Goal: Navigation & Orientation: Find specific page/section

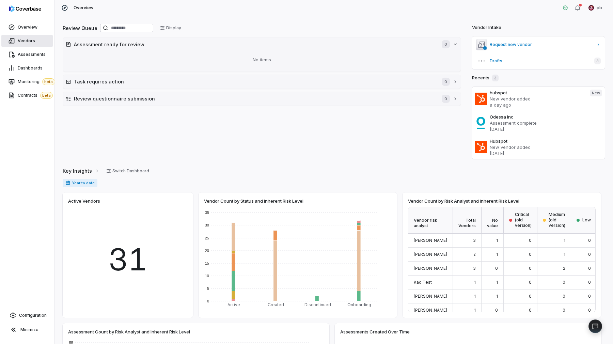
click at [29, 37] on link "Vendors" at bounding box center [26, 41] width 51 height 12
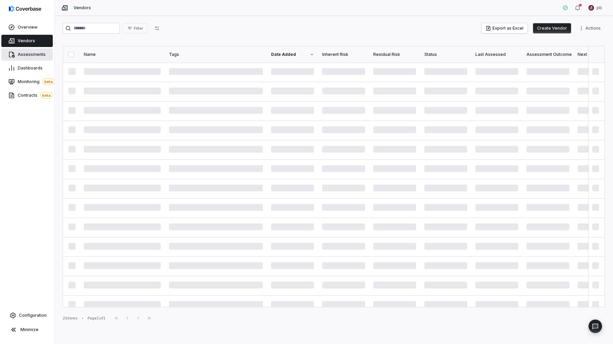
click at [39, 55] on span "Assessments" at bounding box center [32, 54] width 28 height 5
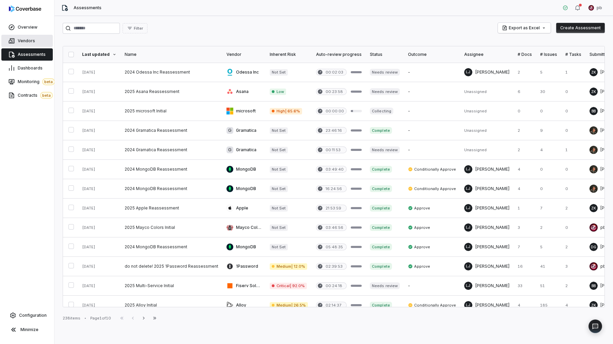
click at [35, 42] on link "Vendors" at bounding box center [26, 41] width 51 height 12
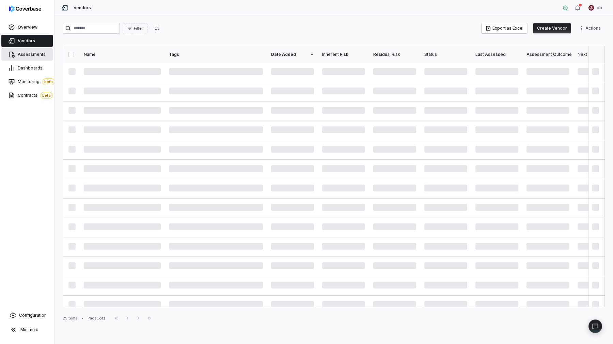
click at [33, 55] on span "Assessments" at bounding box center [32, 54] width 28 height 5
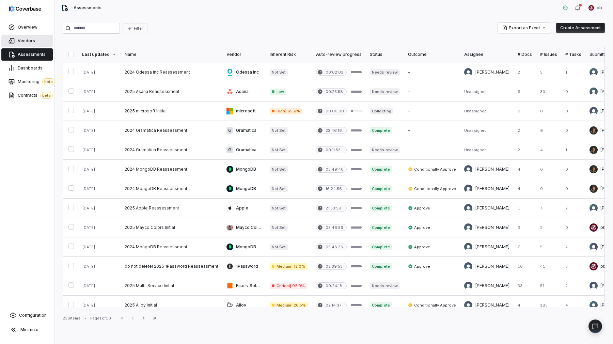
click at [33, 43] on span "Vendors" at bounding box center [26, 40] width 17 height 5
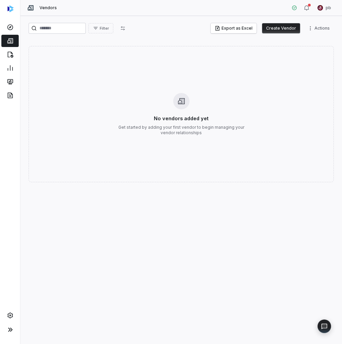
click at [305, 145] on div "No vendors added yet Get started by adding your first vendor to begin managing …" at bounding box center [182, 114] width 306 height 136
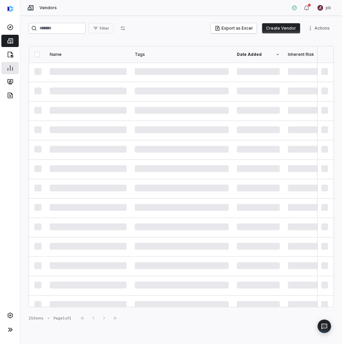
click at [6, 62] on div at bounding box center [10, 68] width 20 height 14
click at [9, 55] on icon at bounding box center [10, 54] width 7 height 7
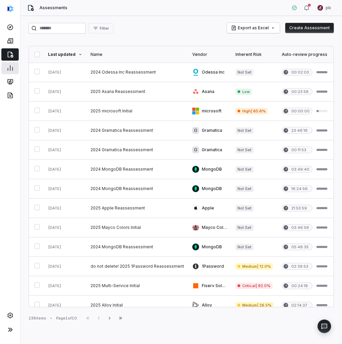
click at [13, 71] on icon at bounding box center [10, 68] width 7 height 7
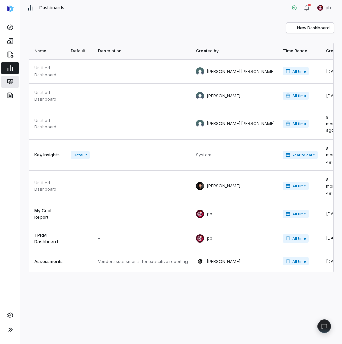
click at [11, 82] on icon at bounding box center [9, 80] width 5 height 3
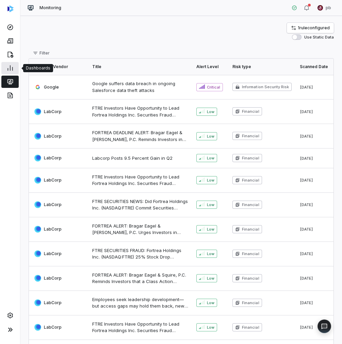
click at [11, 66] on icon at bounding box center [10, 68] width 7 height 7
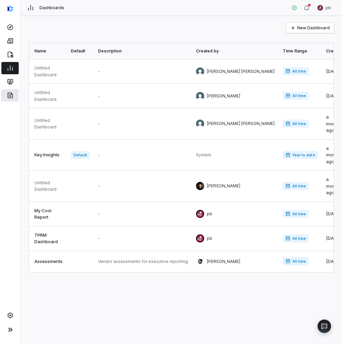
click at [12, 97] on icon at bounding box center [10, 95] width 7 height 7
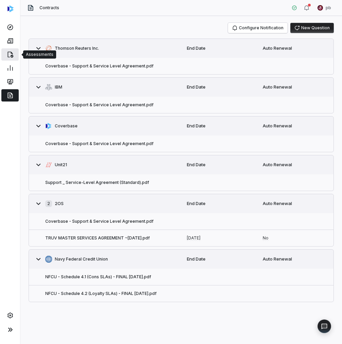
click at [9, 55] on icon at bounding box center [10, 54] width 7 height 7
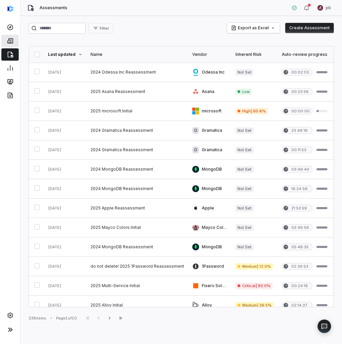
click at [9, 44] on link at bounding box center [9, 41] width 17 height 12
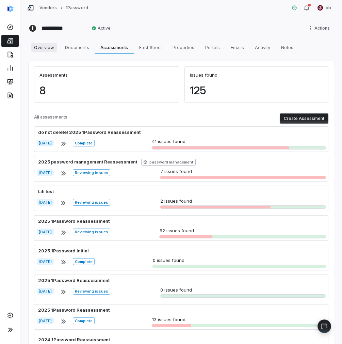
click at [52, 45] on span "Overview" at bounding box center [44, 47] width 26 height 9
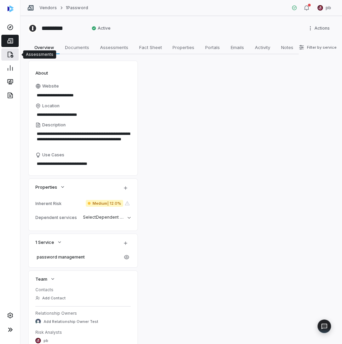
click at [11, 55] on icon at bounding box center [10, 55] width 6 height 6
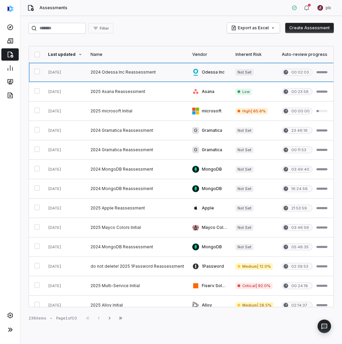
click at [81, 76] on link at bounding box center [65, 72] width 43 height 19
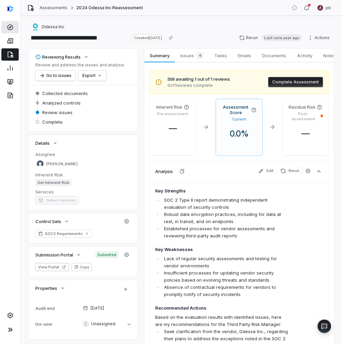
click at [15, 29] on link at bounding box center [9, 27] width 17 height 12
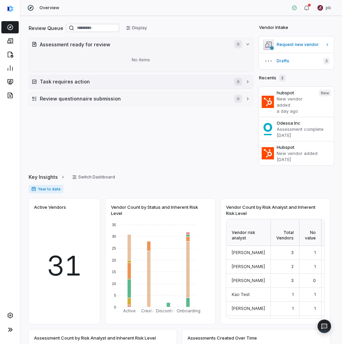
click at [222, 86] on button "Task requires action 0" at bounding box center [141, 82] width 225 height 14
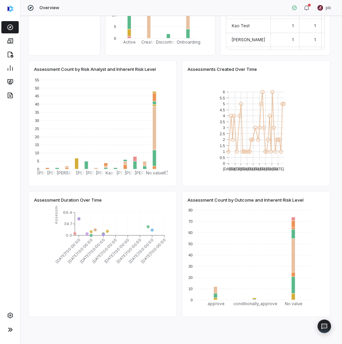
drag, startPoint x: 342, startPoint y: 211, endPoint x: 353, endPoint y: 212, distance: 11.2
click at [342, 212] on html "Overview pb Review Queue Display Assessment ready for review 0 No items Task re…" at bounding box center [171, 172] width 342 height 344
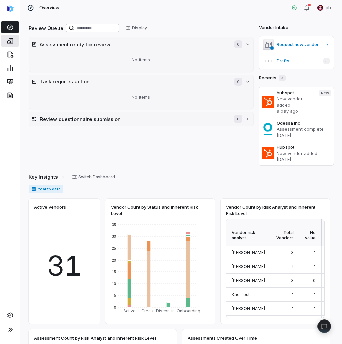
click at [5, 37] on link at bounding box center [9, 41] width 17 height 12
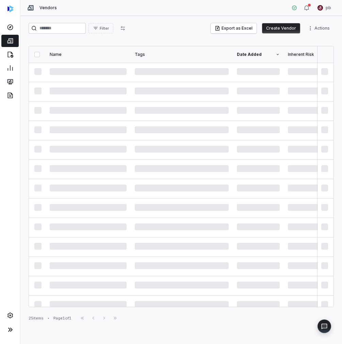
drag, startPoint x: 342, startPoint y: 123, endPoint x: 363, endPoint y: 123, distance: 20.8
click at [342, 123] on html "Vendors pb Filter Export as Excel Create Vendor Actions Name Tags Date Added In…" at bounding box center [171, 172] width 342 height 344
drag, startPoint x: 342, startPoint y: 147, endPoint x: 363, endPoint y: 147, distance: 21.1
click at [342, 147] on html "Vendors pb Filter Export as Excel Create Vendor Actions Name Tags Date Added In…" at bounding box center [171, 172] width 342 height 344
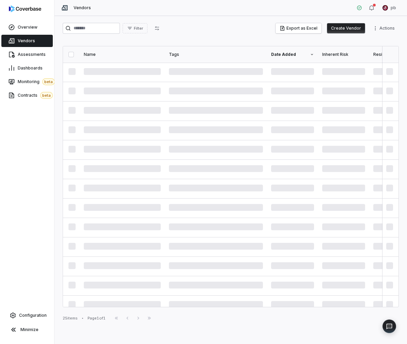
click at [406, 135] on div "Filter Export as Excel Create Vendor Actions Name Tags Date Added Inherent Risk…" at bounding box center [231, 180] width 353 height 328
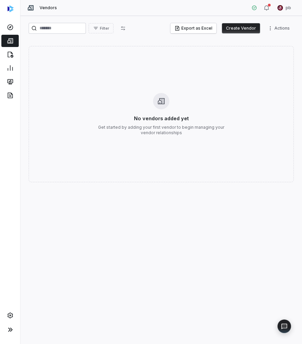
click at [213, 127] on p "Get started by adding your first vendor to begin managing your vendor relations…" at bounding box center [161, 130] width 131 height 11
click at [261, 121] on div "No vendors added yet Get started by adding your first vendor to begin managing …" at bounding box center [161, 114] width 265 height 136
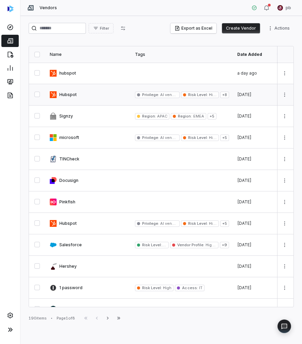
click at [73, 90] on link at bounding box center [88, 94] width 85 height 21
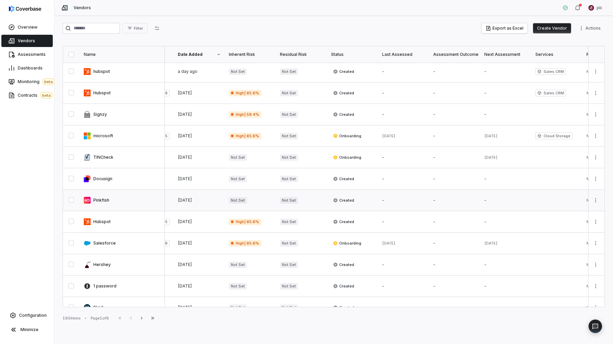
scroll to position [2, 0]
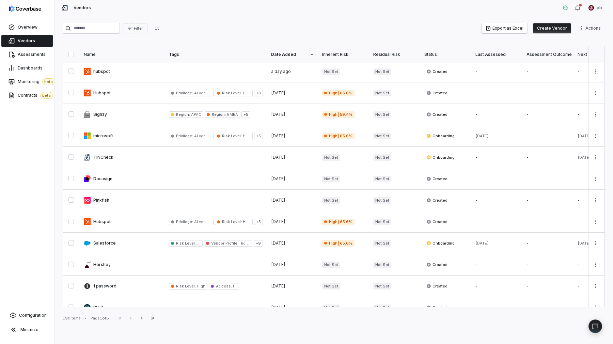
click at [302, 60] on th "Inherent Risk" at bounding box center [343, 54] width 51 height 16
click at [302, 54] on div "Inherent Risk" at bounding box center [343, 54] width 43 height 5
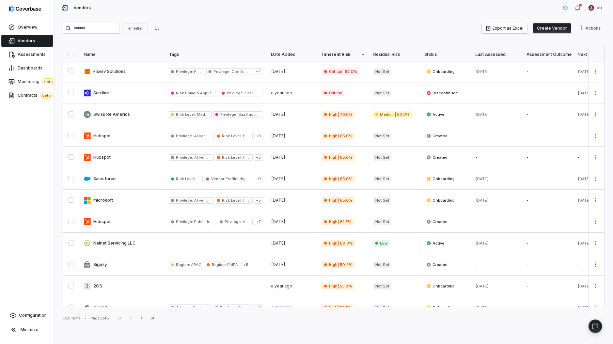
click at [302, 56] on div "Inherent Risk" at bounding box center [343, 54] width 43 height 5
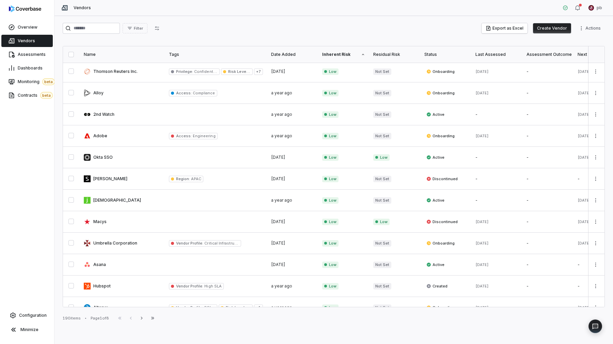
click at [302, 56] on div "Inherent Risk" at bounding box center [343, 54] width 43 height 5
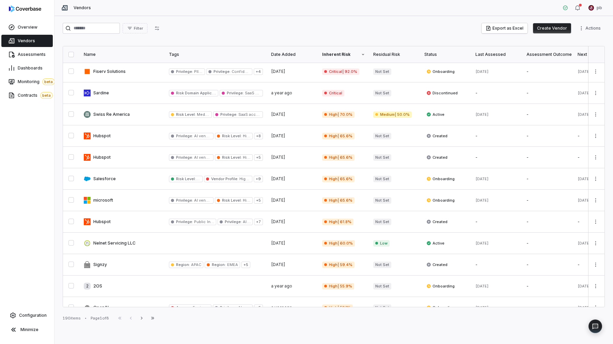
click at [302, 56] on div "Inherent Risk" at bounding box center [343, 54] width 43 height 5
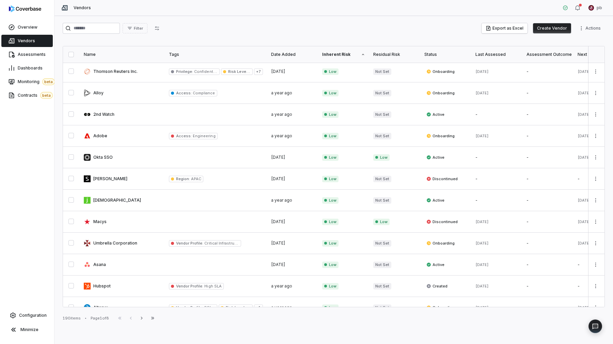
click at [302, 56] on div "Inherent Risk" at bounding box center [343, 54] width 43 height 5
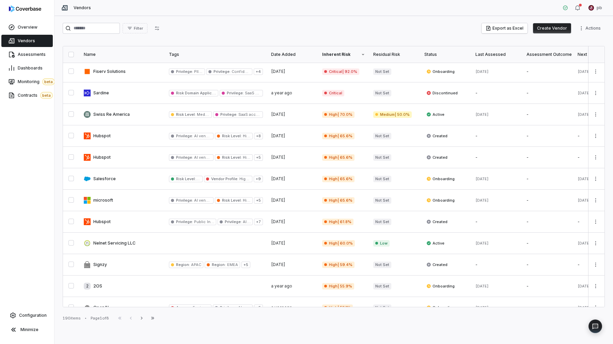
click at [302, 56] on div "Inherent Risk" at bounding box center [343, 54] width 43 height 5
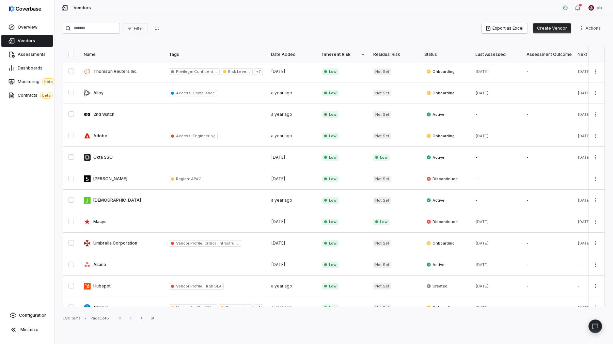
click at [302, 56] on div "Inherent Risk" at bounding box center [343, 54] width 43 height 5
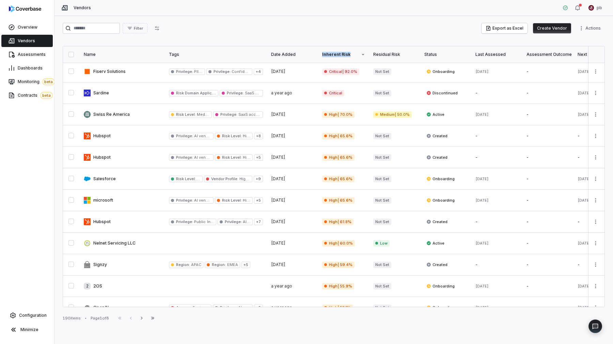
click at [302, 56] on div "Inherent Risk" at bounding box center [343, 54] width 43 height 5
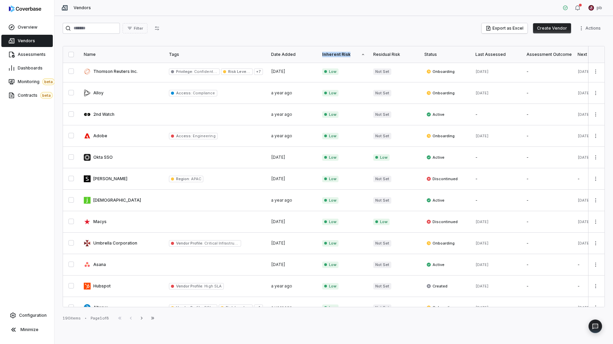
click at [302, 56] on div "Inherent Risk" at bounding box center [343, 54] width 43 height 5
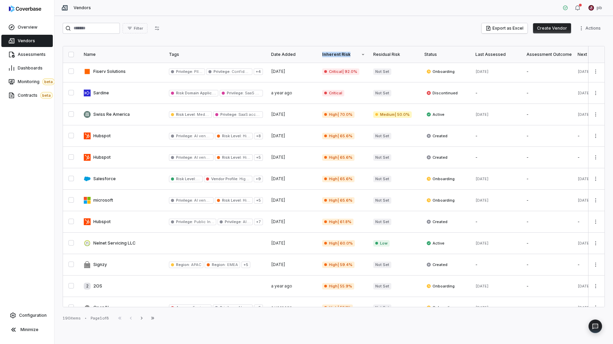
click at [302, 56] on div "Inherent Risk" at bounding box center [343, 54] width 43 height 5
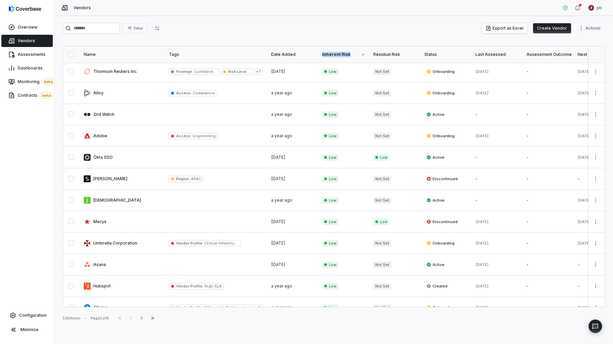
click at [302, 56] on div "Inherent Risk" at bounding box center [343, 54] width 43 height 5
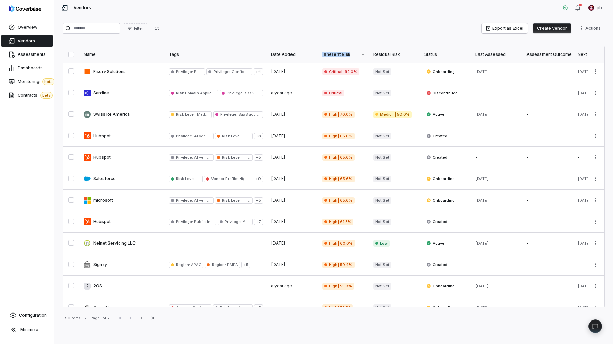
click at [302, 56] on div "Inherent Risk" at bounding box center [343, 54] width 43 height 5
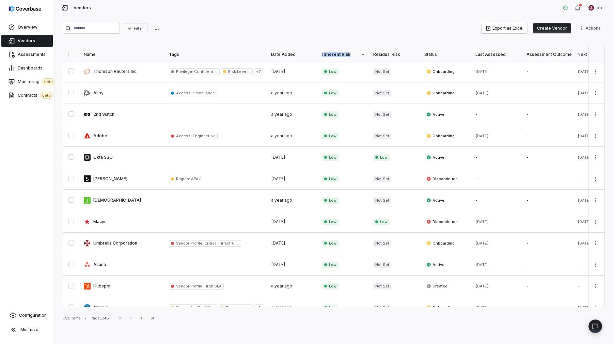
click at [302, 56] on div "Inherent Risk" at bounding box center [343, 54] width 43 height 5
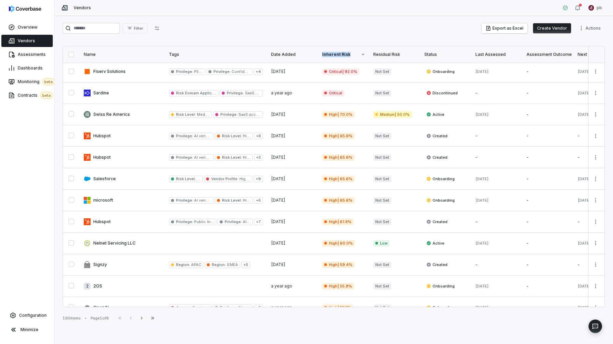
click at [302, 56] on div "Inherent Risk" at bounding box center [343, 54] width 43 height 5
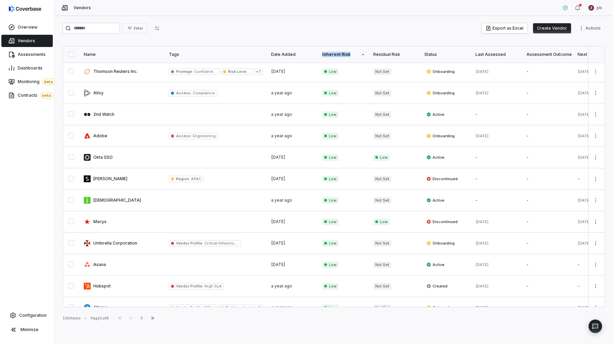
click at [302, 56] on div "Inherent Risk" at bounding box center [343, 54] width 43 height 5
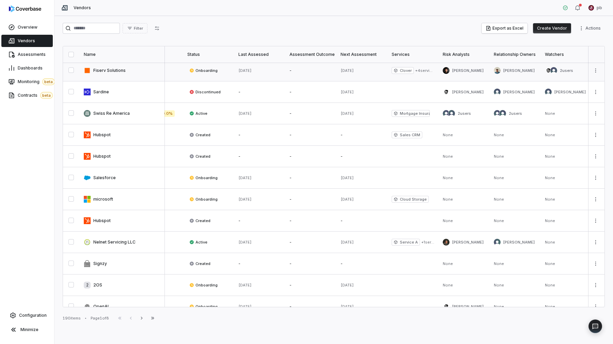
scroll to position [3, 236]
click at [302, 134] on span "Sales CRM" at bounding box center [408, 134] width 31 height 7
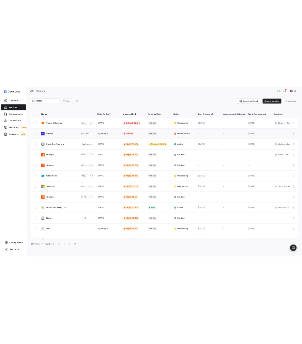
scroll to position [0, 0]
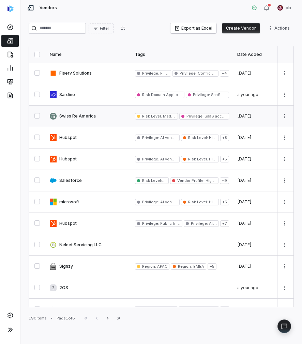
scroll to position [16, 0]
click at [108, 28] on span "Filter" at bounding box center [104, 28] width 9 height 5
type input "****"
click at [116, 60] on div "Dependent services" at bounding box center [129, 57] width 65 height 11
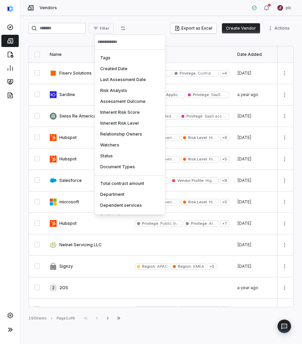
click at [110, 29] on html "Vendors pb Filter Export as Excel Create Vendor Actions Name Tags Date Added In…" at bounding box center [151, 172] width 302 height 344
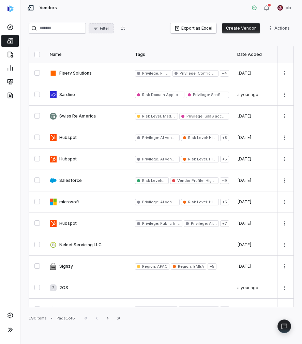
click at [109, 27] on span "Filter" at bounding box center [104, 28] width 9 height 5
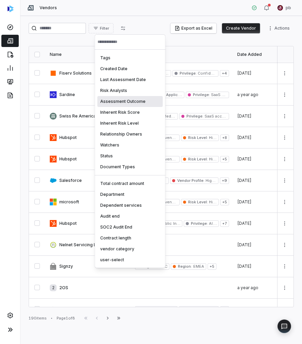
click at [99, 24] on html "Vendors pb Filter Export as Excel Create Vendor Actions Name Tags Date Added In…" at bounding box center [151, 172] width 302 height 344
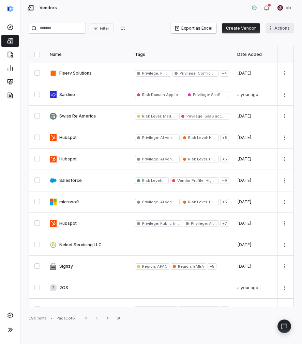
click at [286, 26] on html "Vendors pb Filter Export as Excel Create Vendor Actions Name Tags Date Added In…" at bounding box center [151, 172] width 302 height 344
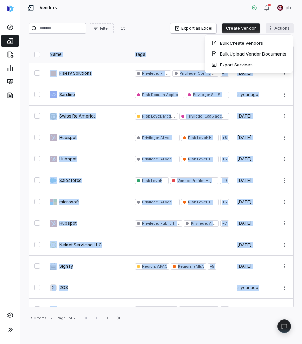
click at [286, 26] on html "Vendors pb Filter Export as Excel Create Vendor Actions Name Tags Date Added In…" at bounding box center [151, 172] width 302 height 344
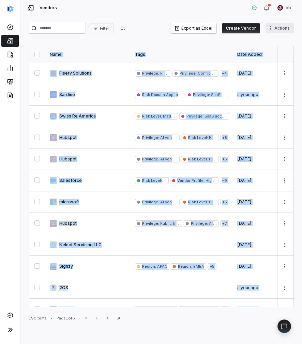
click at [286, 26] on html "Vendors pb Filter Export as Excel Create Vendor Actions Name Tags Date Added In…" at bounding box center [151, 172] width 302 height 344
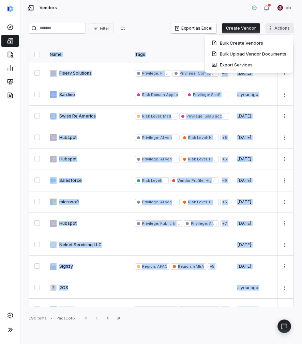
click at [286, 26] on html "Vendors pb Filter Export as Excel Create Vendor Actions Name Tags Date Added In…" at bounding box center [151, 172] width 302 height 344
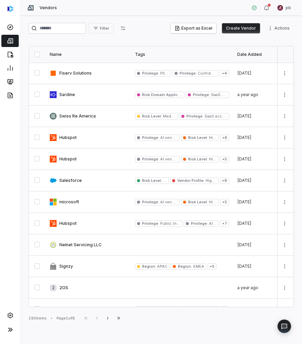
click at [235, 322] on div "190 items • Page 1 of 8 First Page Previous Next Last Page" at bounding box center [161, 318] width 265 height 8
click at [107, 318] on icon "button" at bounding box center [107, 318] width 5 height 5
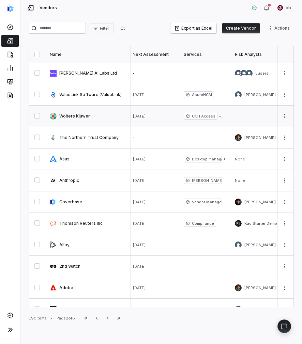
scroll to position [0, 411]
click at [113, 27] on button "Filter" at bounding box center [101, 28] width 25 height 10
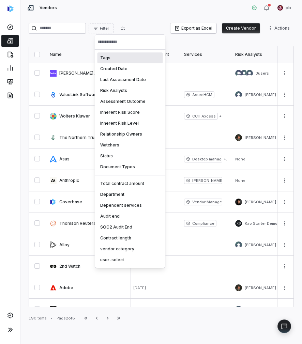
click at [122, 31] on html "Vendors pb Filter Export as Excel Create Vendor Actions Name Tags Date Added In…" at bounding box center [151, 172] width 302 height 344
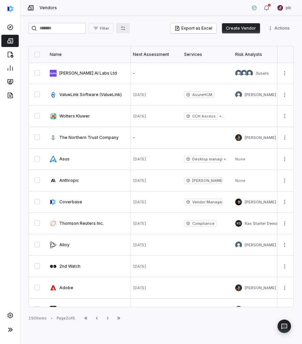
click at [126, 26] on icon "button" at bounding box center [122, 28] width 5 height 5
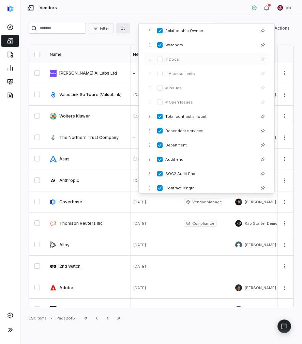
scroll to position [108, 0]
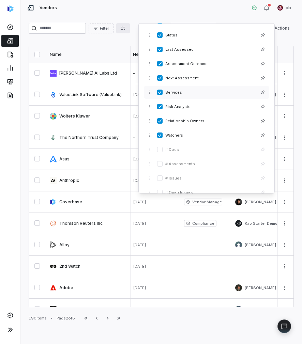
click at [160, 93] on button "button" at bounding box center [159, 92] width 5 height 5
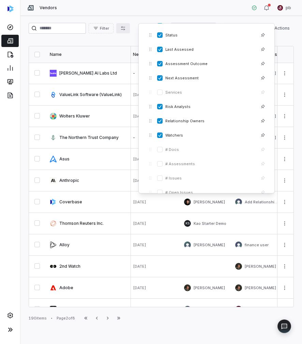
click at [176, 15] on div "Vendors pb" at bounding box center [160, 8] width 281 height 16
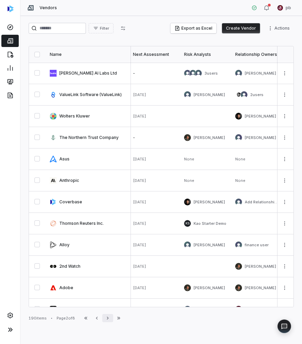
click at [110, 317] on icon "button" at bounding box center [107, 318] width 5 height 5
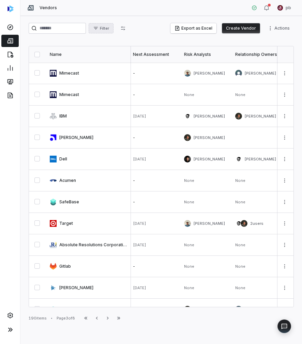
click at [113, 25] on button "Filter" at bounding box center [101, 28] width 25 height 10
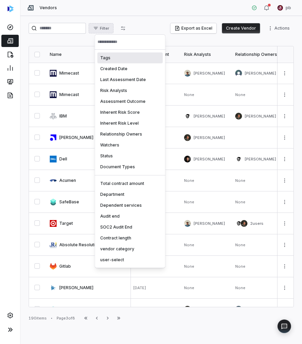
click at [124, 41] on input "text" at bounding box center [129, 41] width 65 height 15
click at [127, 29] on html "Vendors pb Filter Export as Excel Create Vendor Actions Name Tags Date Added In…" at bounding box center [151, 172] width 302 height 344
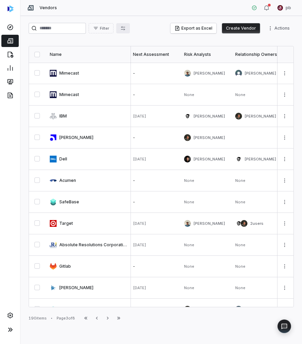
click at [126, 26] on icon "button" at bounding box center [122, 28] width 5 height 5
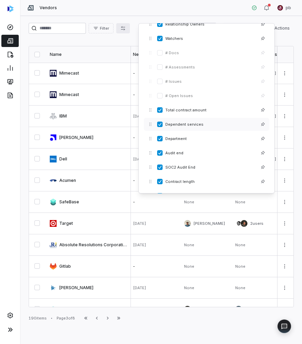
scroll to position [91, 0]
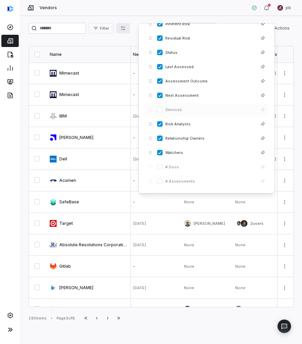
click at [156, 107] on div "Services" at bounding box center [206, 109] width 125 height 13
click at [160, 110] on button "button" at bounding box center [159, 109] width 5 height 5
click at [162, 5] on div "Vendors pb" at bounding box center [160, 8] width 281 height 16
